Goal: Task Accomplishment & Management: Use online tool/utility

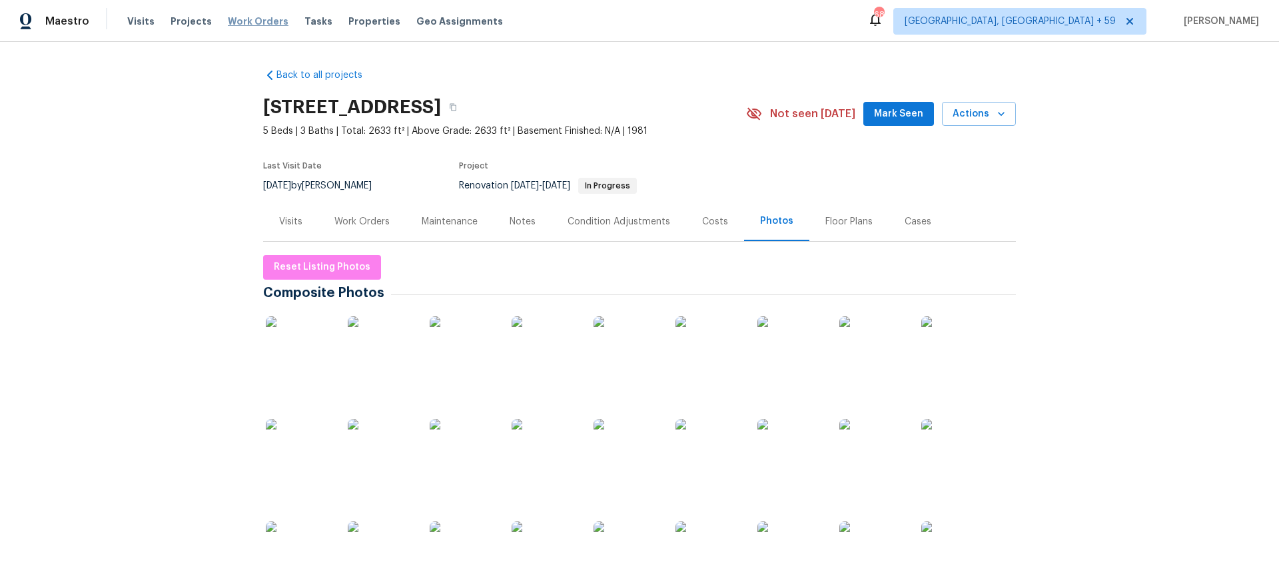
click at [251, 22] on span "Work Orders" at bounding box center [258, 21] width 61 height 13
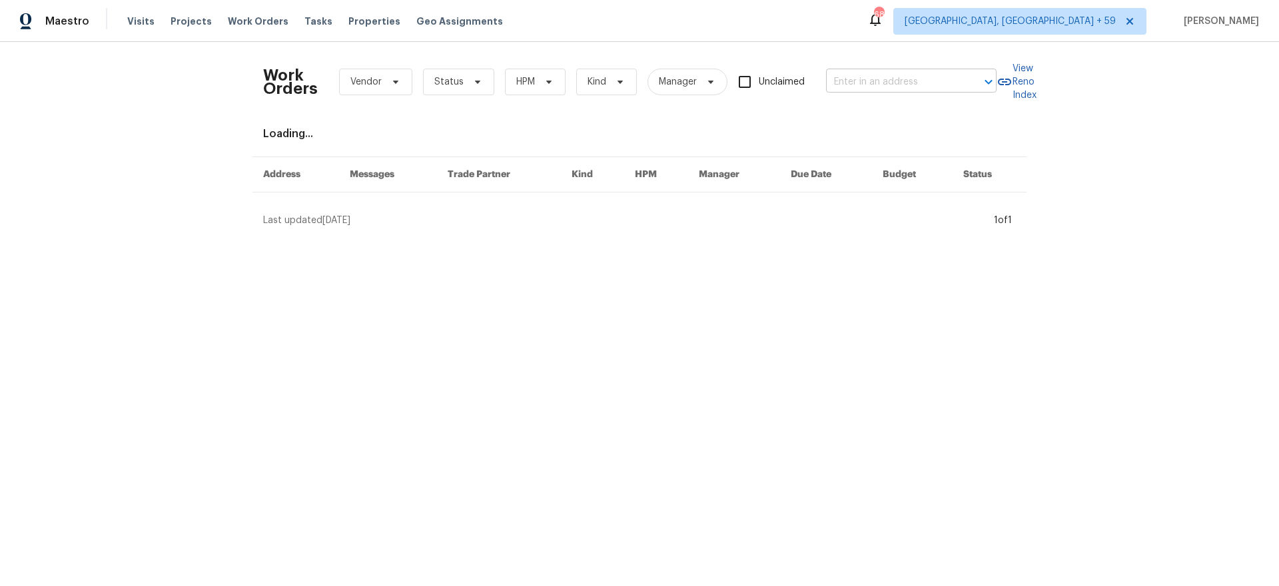
click at [900, 79] on input "text" at bounding box center [892, 82] width 133 height 21
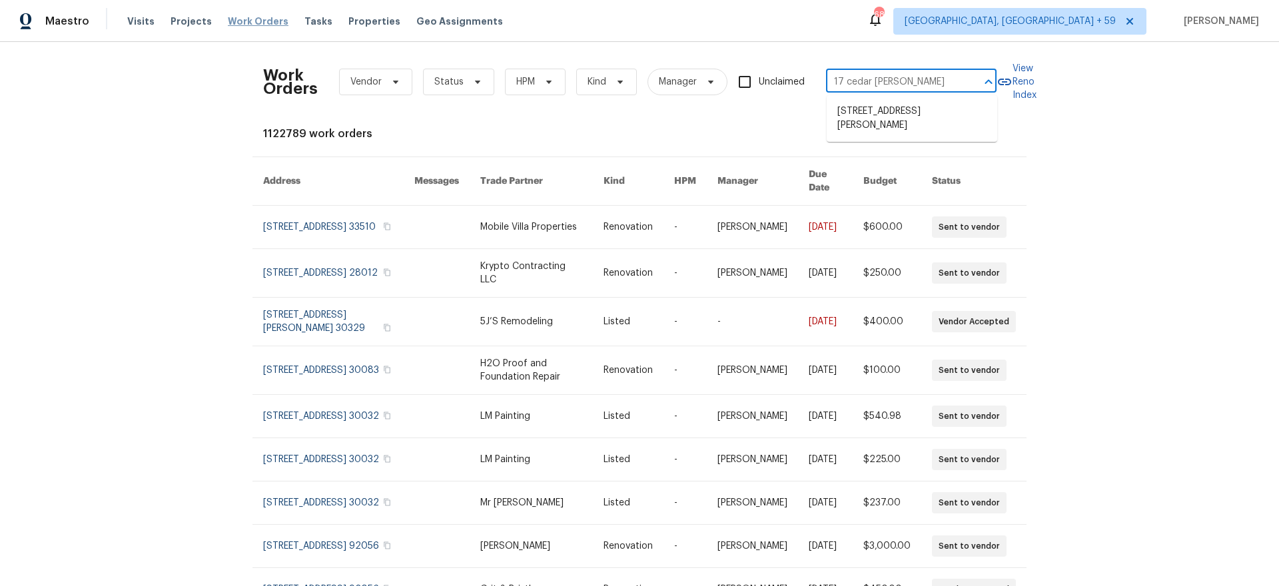
type input "17 cedar [PERSON_NAME]"
click at [252, 17] on span "Work Orders" at bounding box center [258, 21] width 61 height 13
click at [248, 15] on span "Work Orders" at bounding box center [258, 21] width 61 height 13
click at [871, 79] on input "text" at bounding box center [892, 82] width 133 height 21
type input "17 cedar [PERSON_NAME] pl"
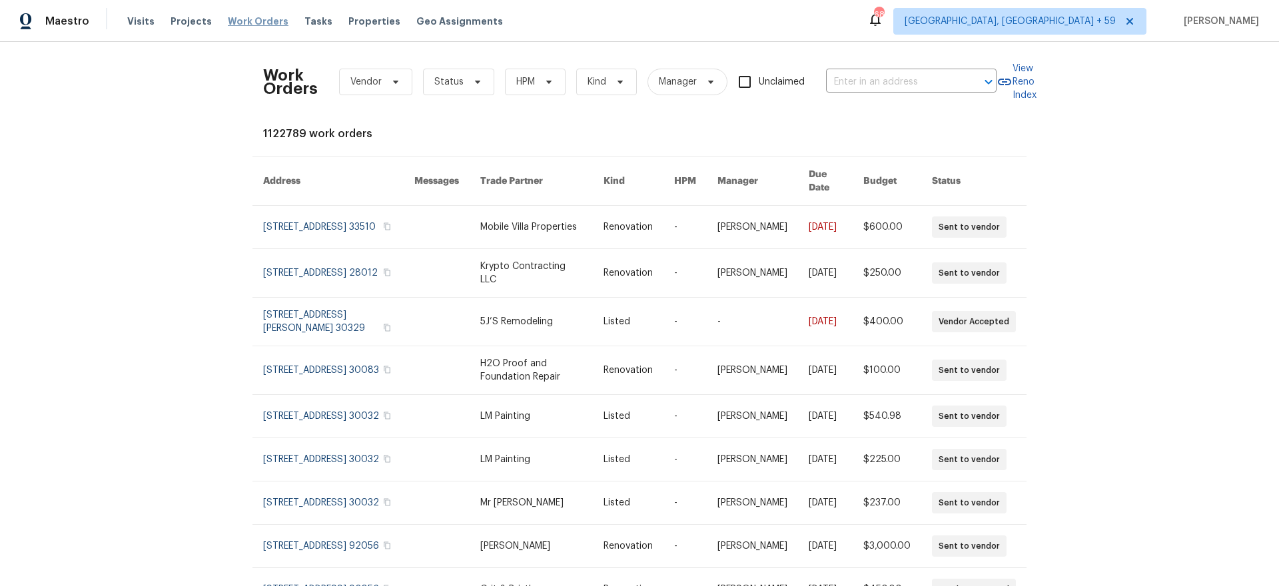
click at [255, 21] on span "Work Orders" at bounding box center [258, 21] width 61 height 13
click at [135, 19] on span "Visits" at bounding box center [140, 21] width 27 height 13
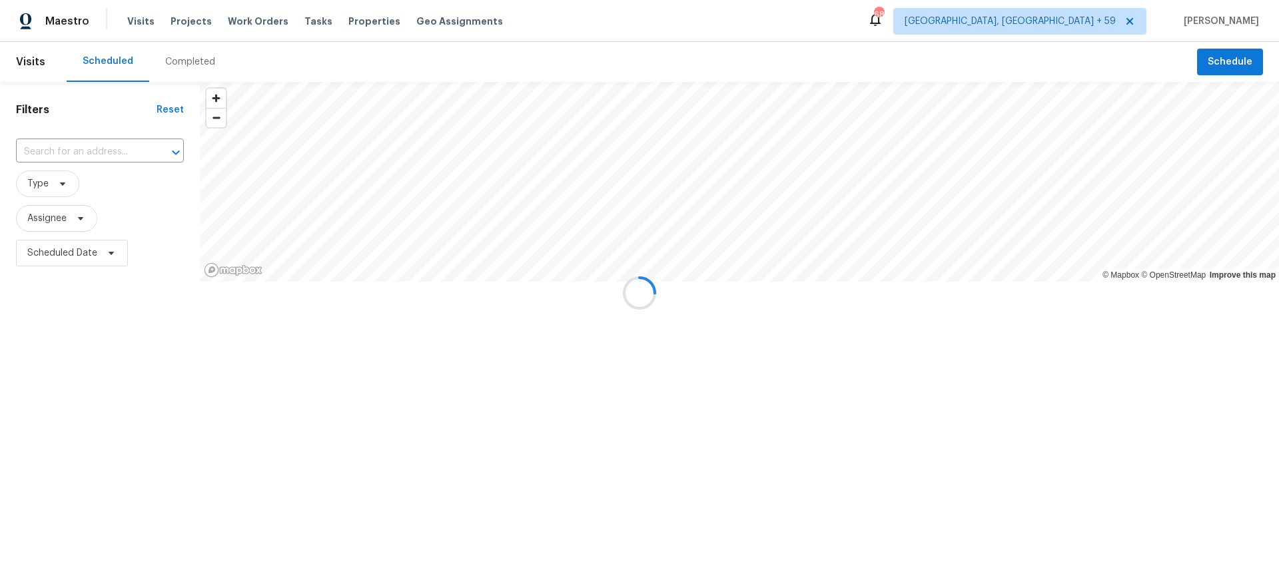
click at [115, 163] on div at bounding box center [639, 293] width 1279 height 586
click at [119, 153] on input "text" at bounding box center [81, 152] width 131 height 21
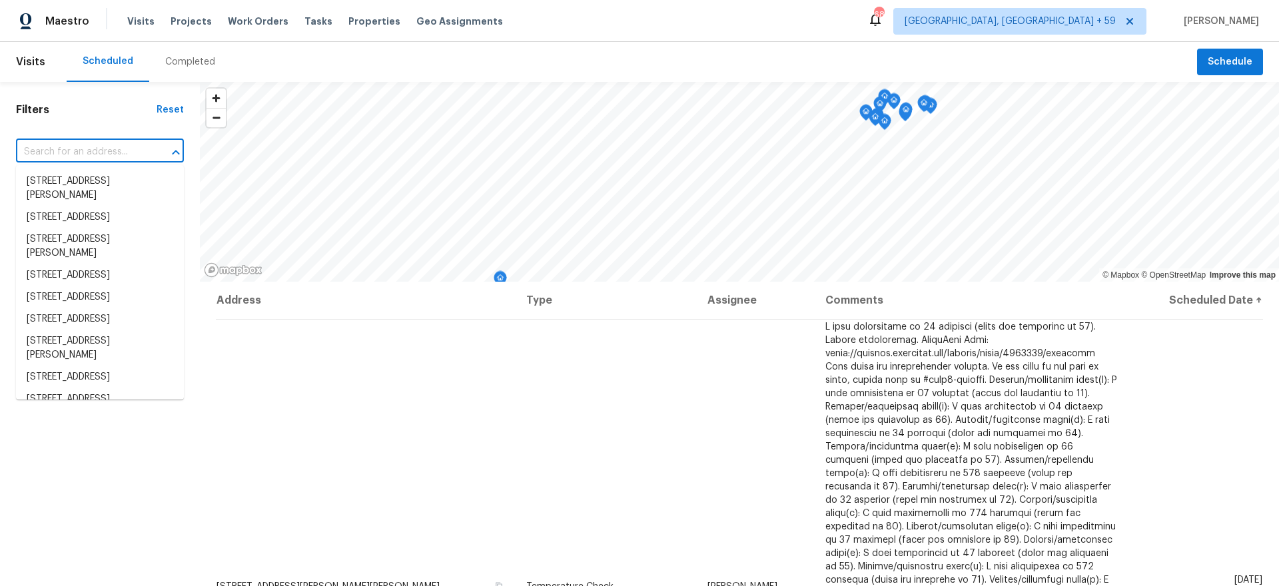
click at [193, 55] on div "Completed" at bounding box center [190, 61] width 50 height 13
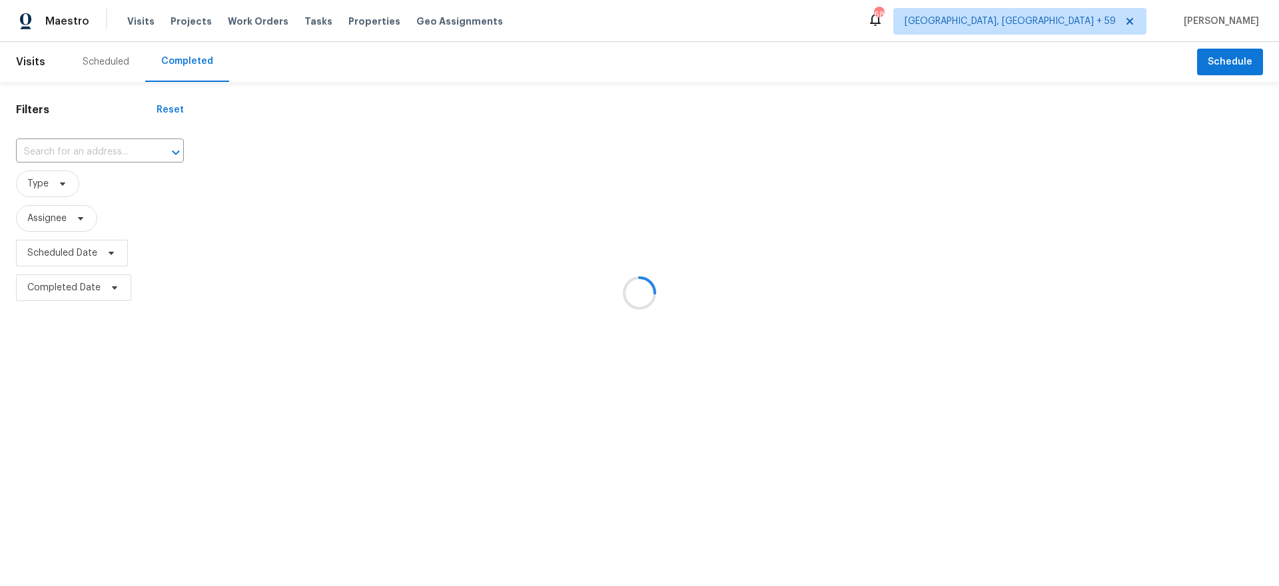
click at [84, 147] on div at bounding box center [639, 293] width 1279 height 586
click at [83, 148] on div at bounding box center [639, 293] width 1279 height 586
click at [81, 148] on div at bounding box center [639, 293] width 1279 height 586
drag, startPoint x: 114, startPoint y: 151, endPoint x: 99, endPoint y: 150, distance: 15.4
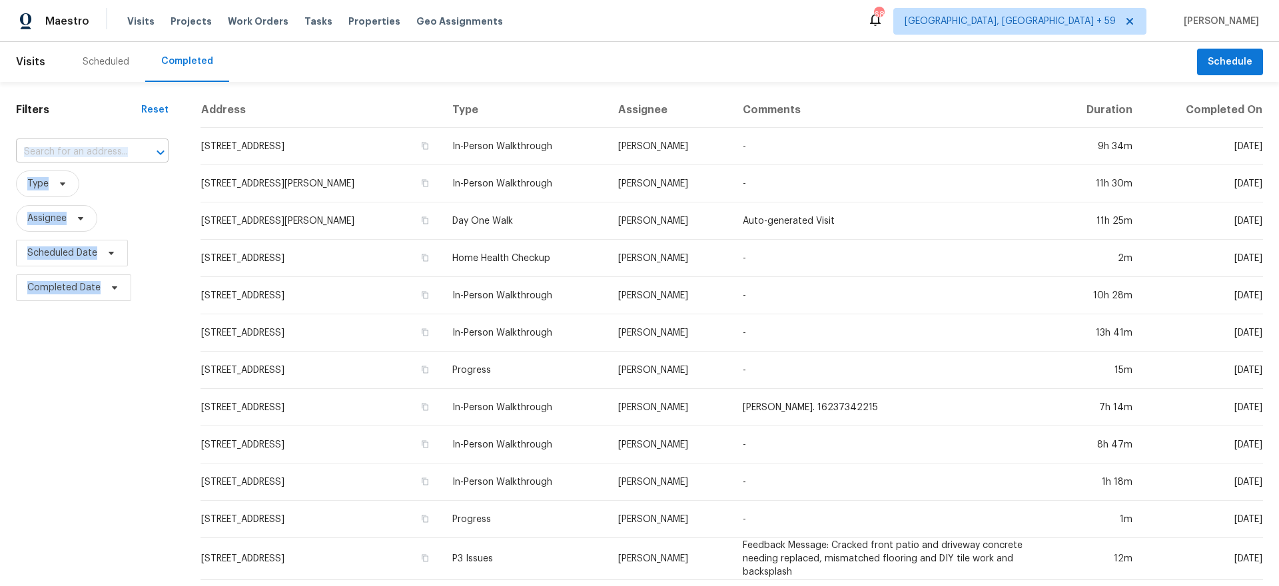
click at [99, 150] on input "text" at bounding box center [73, 152] width 115 height 21
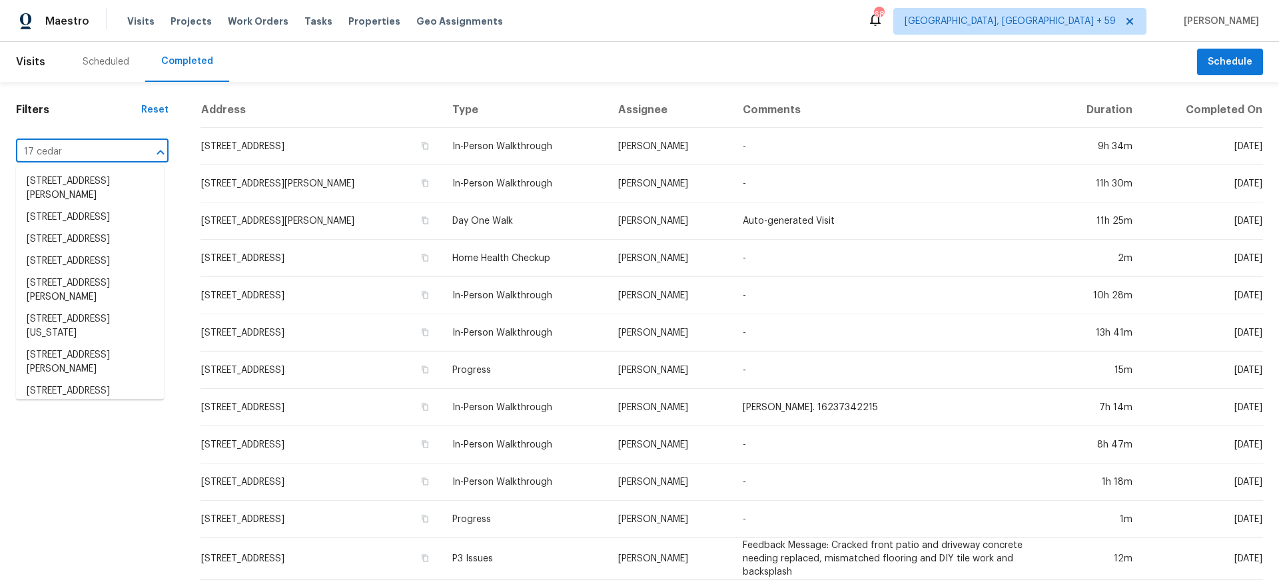
type input "17 cedars"
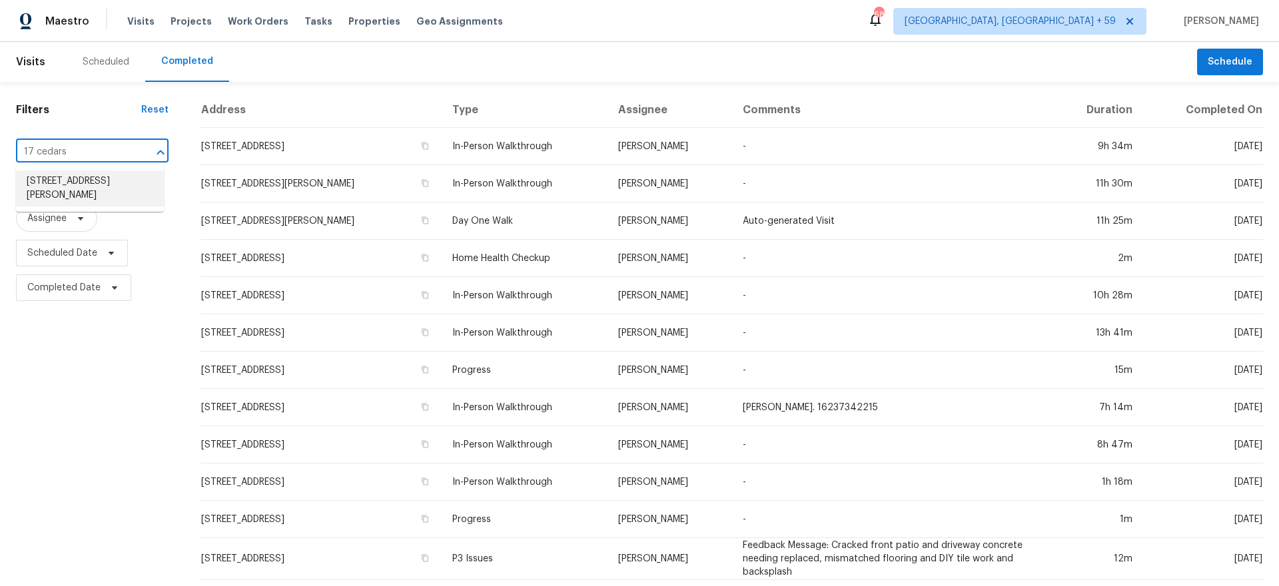
click at [96, 182] on li "[STREET_ADDRESS][PERSON_NAME]" at bounding box center [90, 189] width 148 height 36
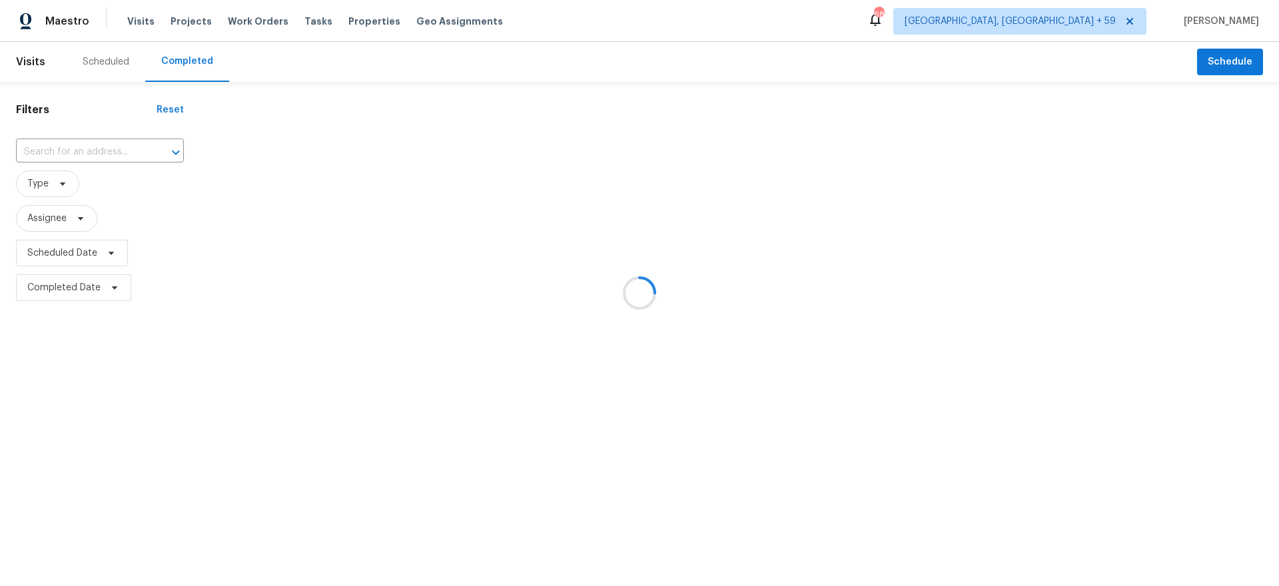
type input "[STREET_ADDRESS][PERSON_NAME]"
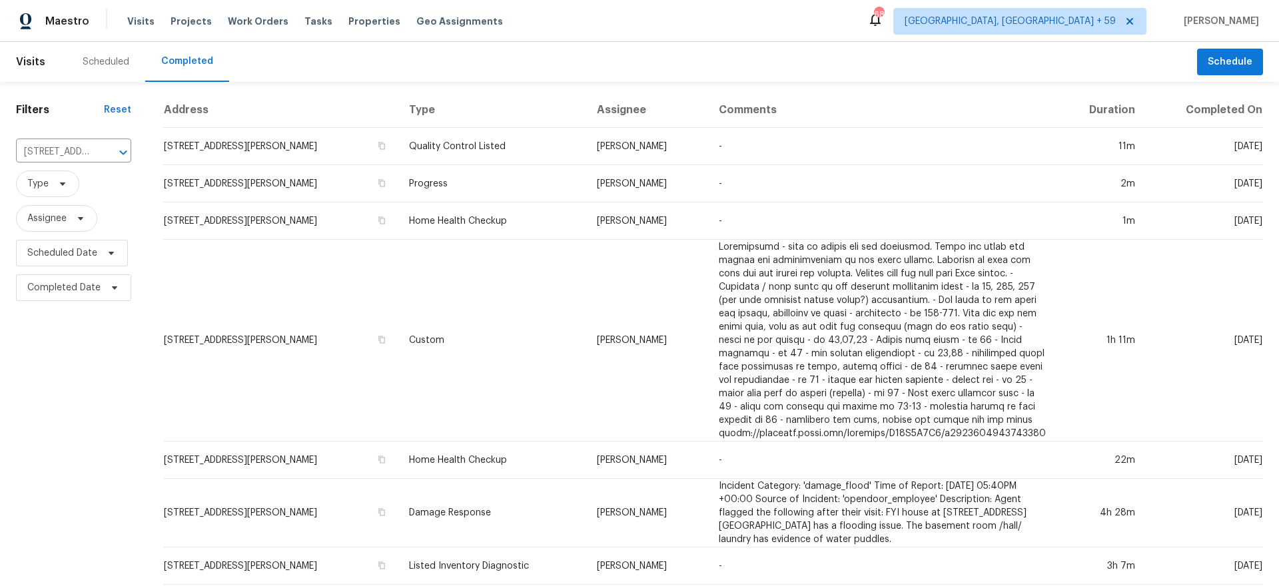
click at [233, 145] on td "[STREET_ADDRESS][PERSON_NAME]" at bounding box center [280, 146] width 235 height 37
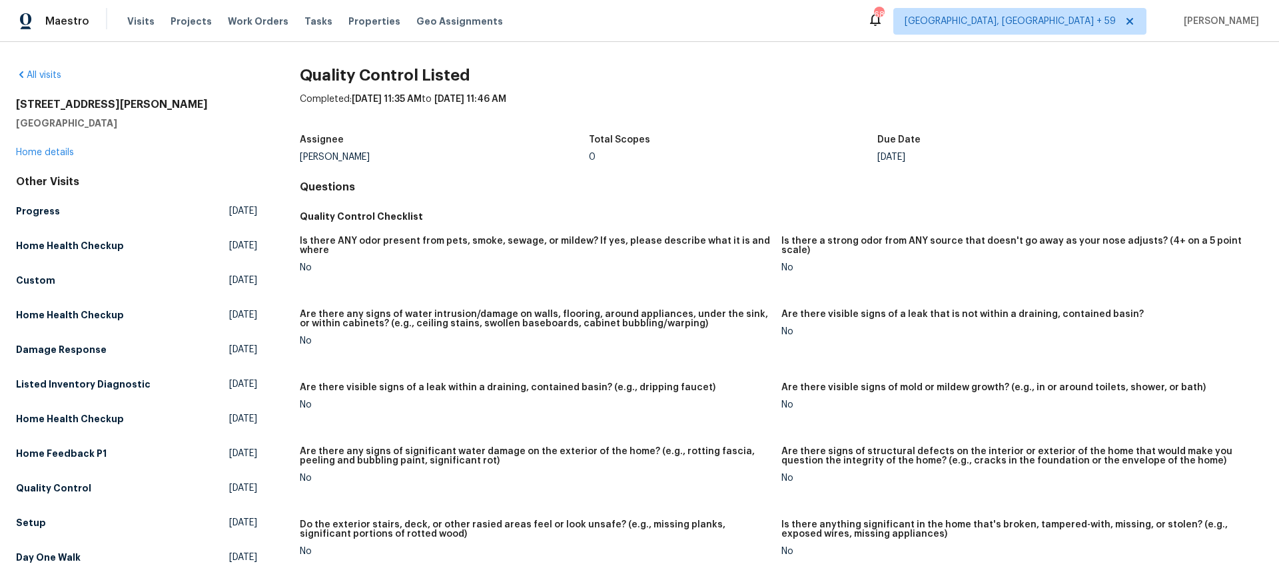
click at [49, 145] on div "[STREET_ADDRESS][PERSON_NAME][PERSON_NAME] Home details" at bounding box center [136, 128] width 241 height 61
click at [48, 148] on link "Home details" at bounding box center [45, 152] width 58 height 9
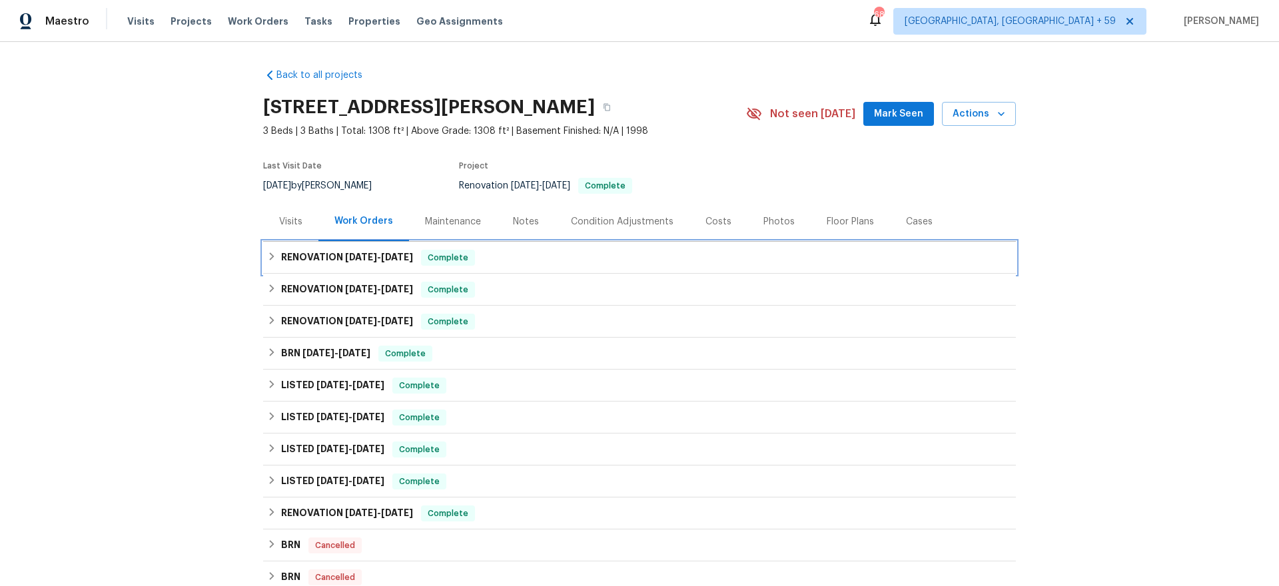
click at [316, 260] on h6 "RENOVATION [DATE] - [DATE]" at bounding box center [347, 258] width 132 height 16
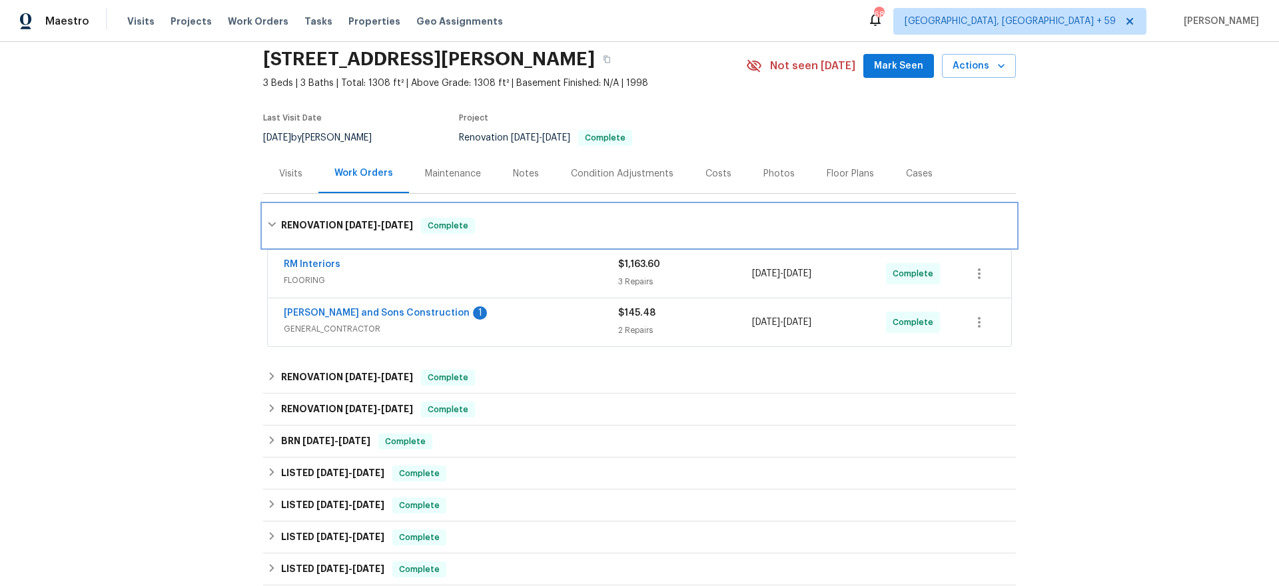
scroll to position [60, 0]
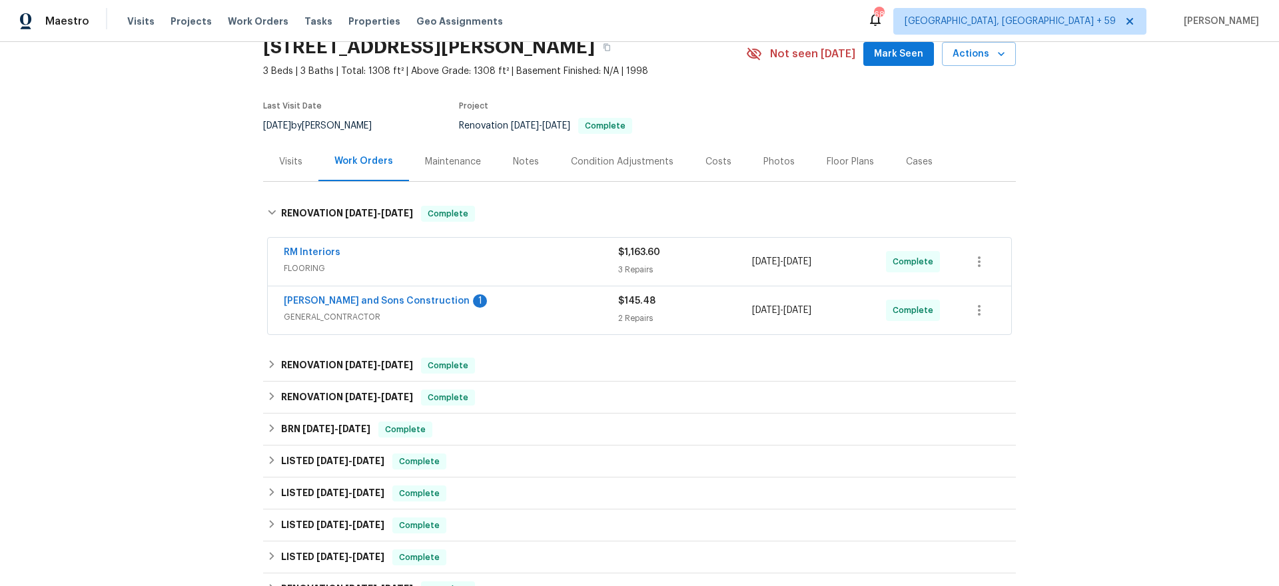
click at [435, 242] on div "RM Interiors FLOORING $1,163.60 3 Repairs [DATE] - [DATE] Complete" at bounding box center [639, 262] width 743 height 48
click at [420, 250] on div "RM Interiors" at bounding box center [451, 254] width 334 height 16
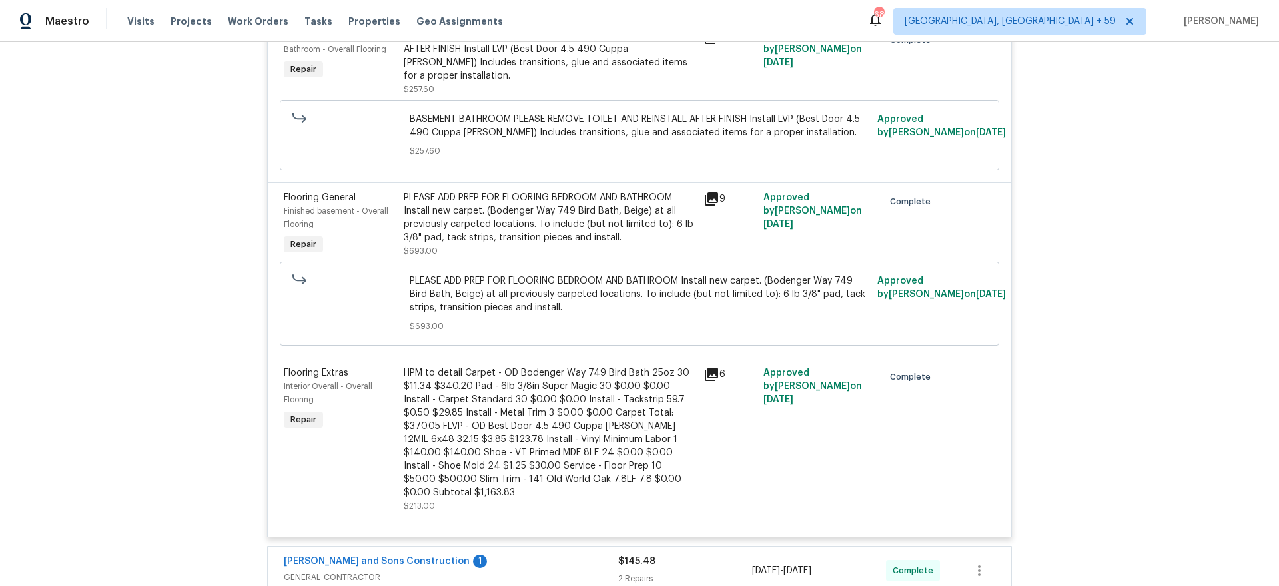
scroll to position [361, 0]
click at [717, 191] on icon at bounding box center [711, 197] width 13 height 13
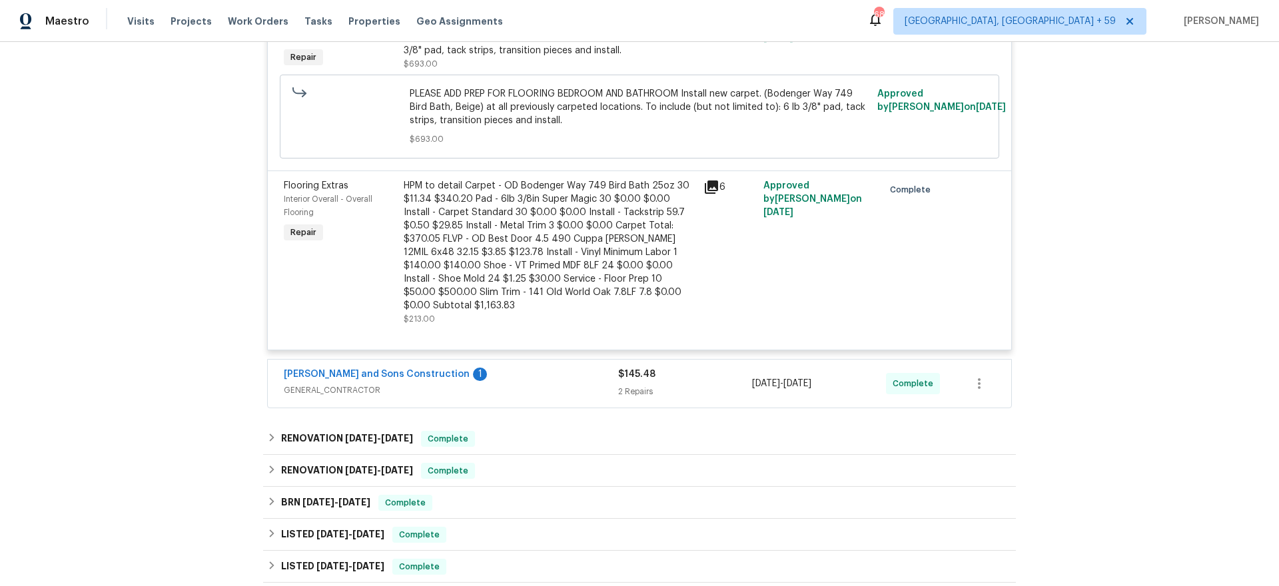
scroll to position [598, 0]
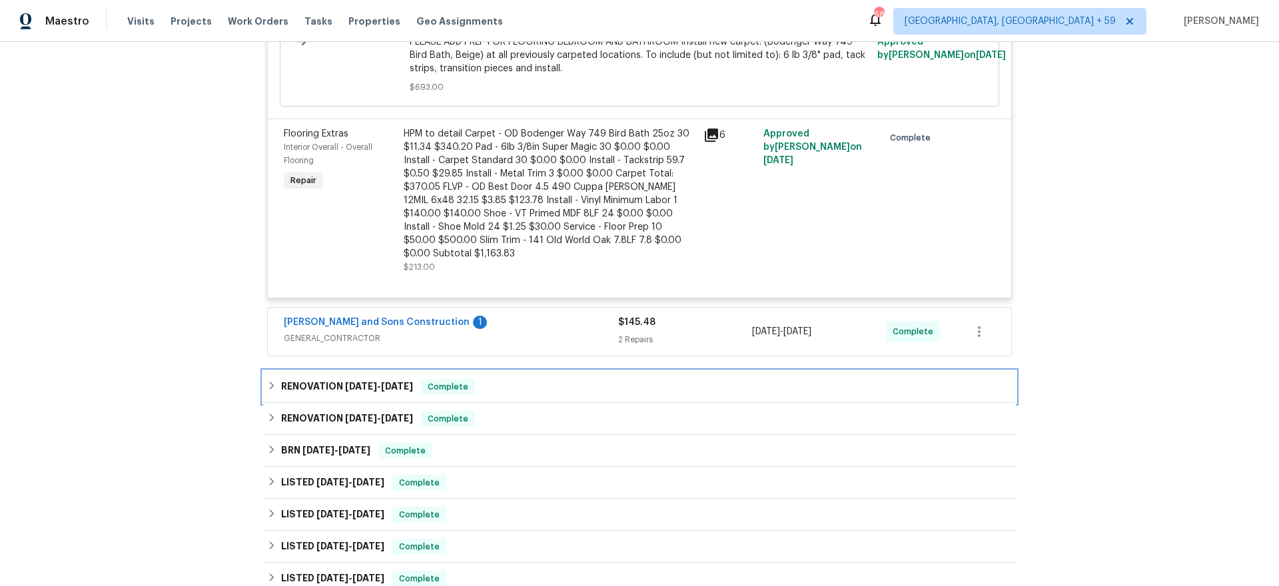
click at [413, 382] on span "[DATE]" at bounding box center [397, 386] width 32 height 9
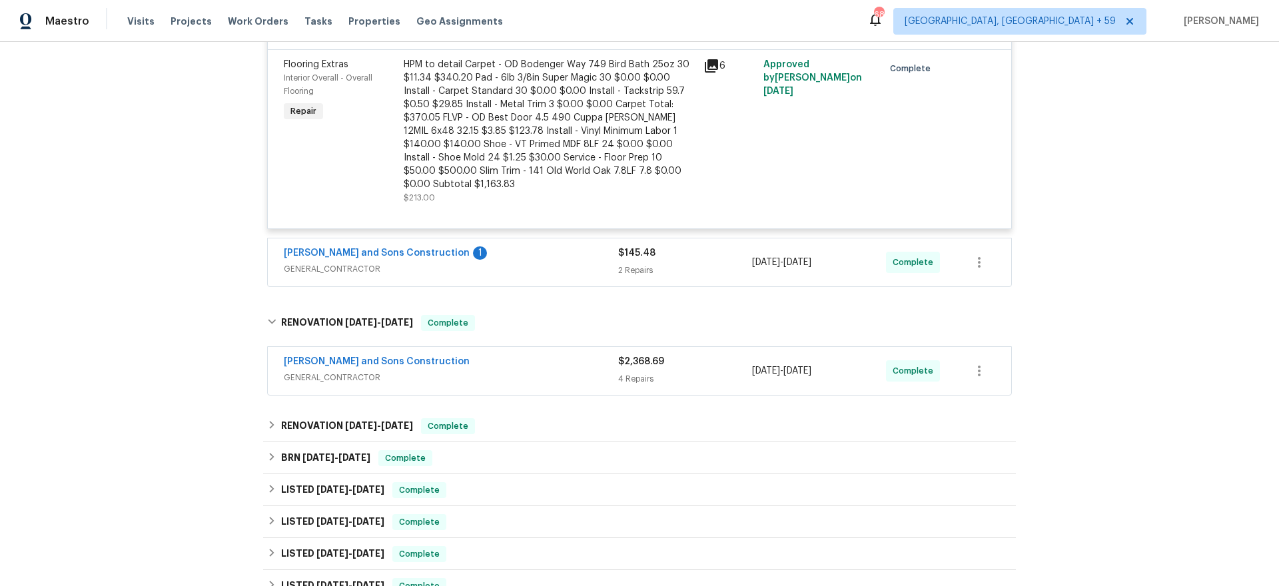
click at [521, 371] on span "GENERAL_CONTRACTOR" at bounding box center [451, 377] width 334 height 13
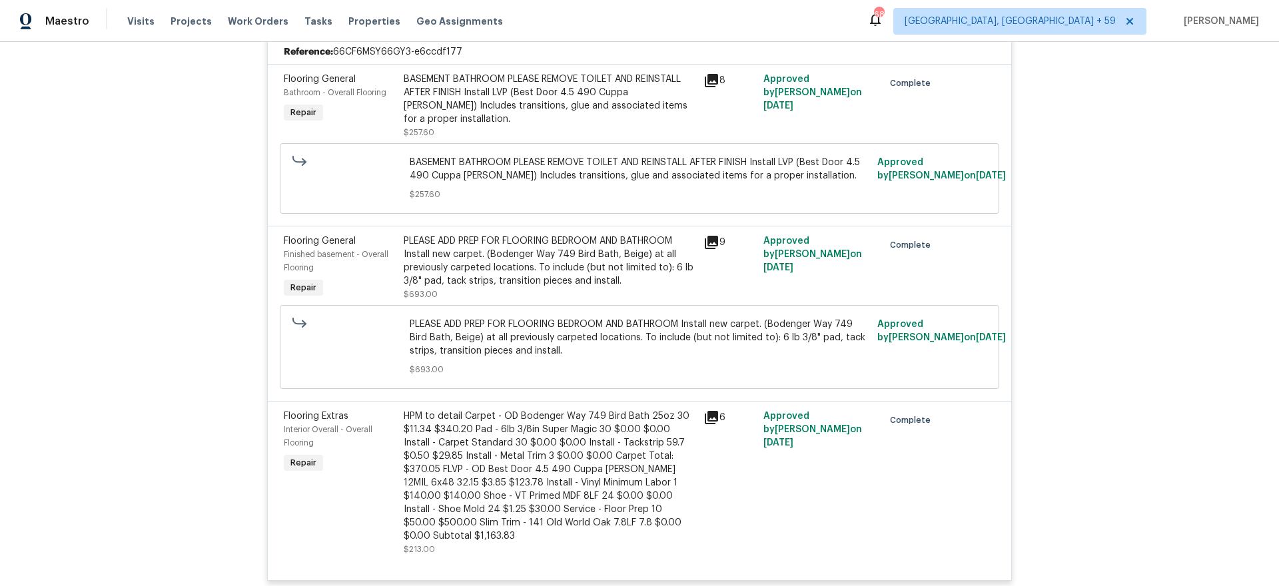
scroll to position [314, 0]
click at [712, 238] on icon at bounding box center [711, 244] width 13 height 13
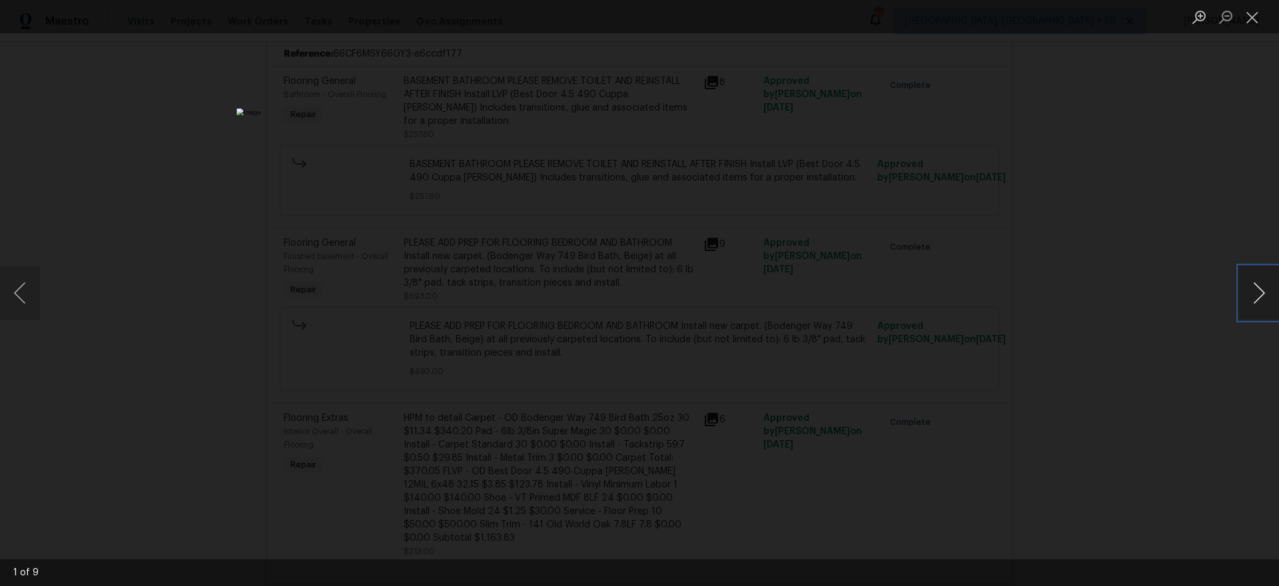
click at [1266, 282] on button "Next image" at bounding box center [1259, 292] width 40 height 53
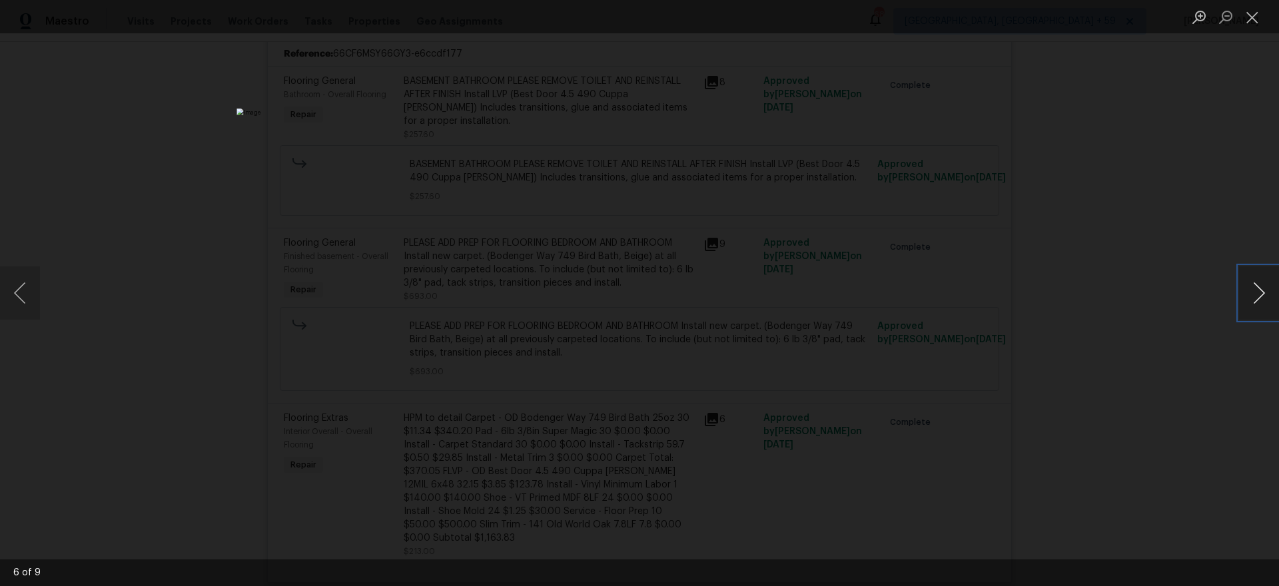
click at [1266, 282] on button "Next image" at bounding box center [1259, 292] width 40 height 53
